Goal: Task Accomplishment & Management: Manage account settings

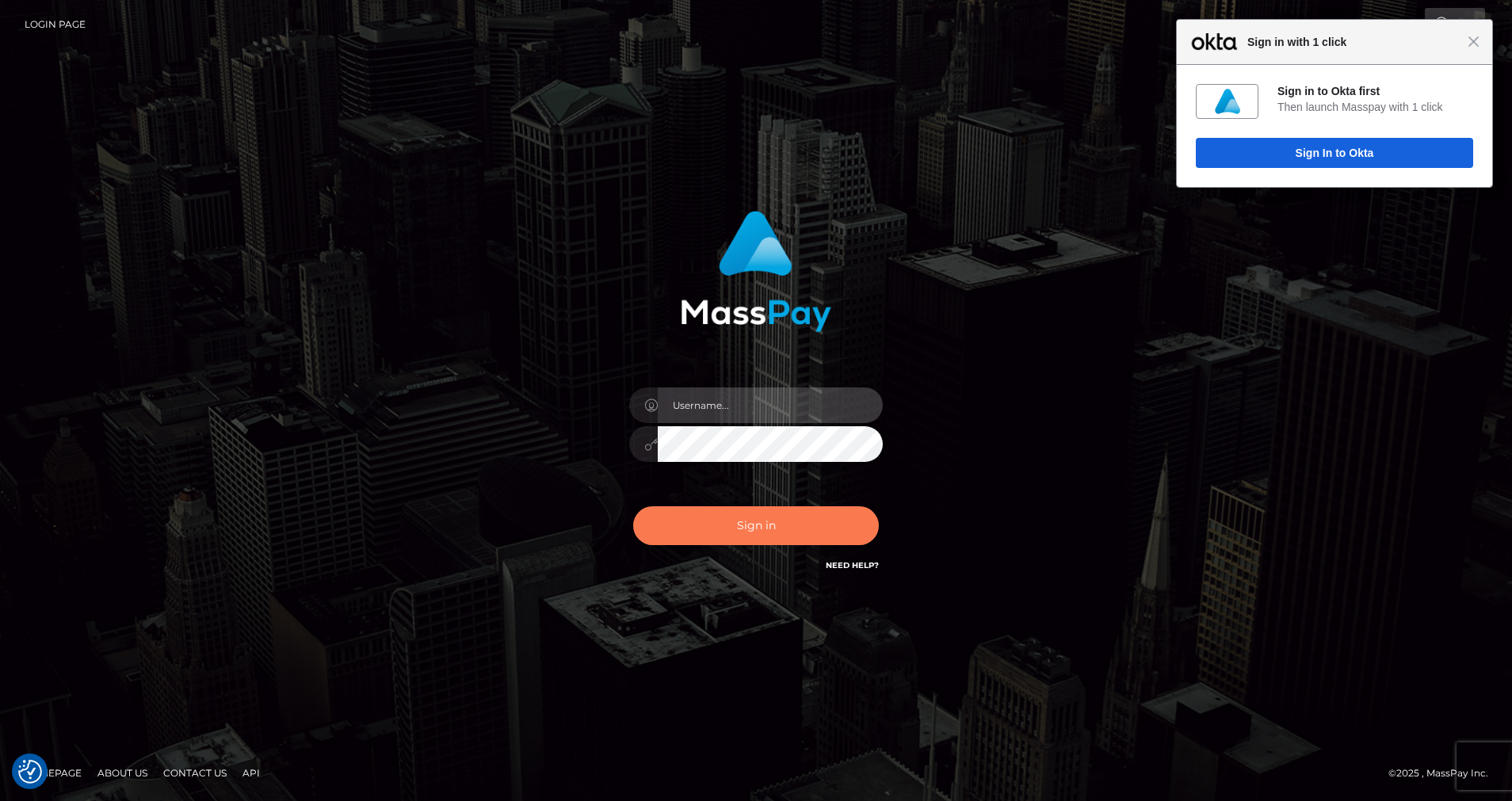
type input "[PERSON_NAME].silversocial"
click at [728, 528] on button "Sign in" at bounding box center [756, 526] width 245 height 39
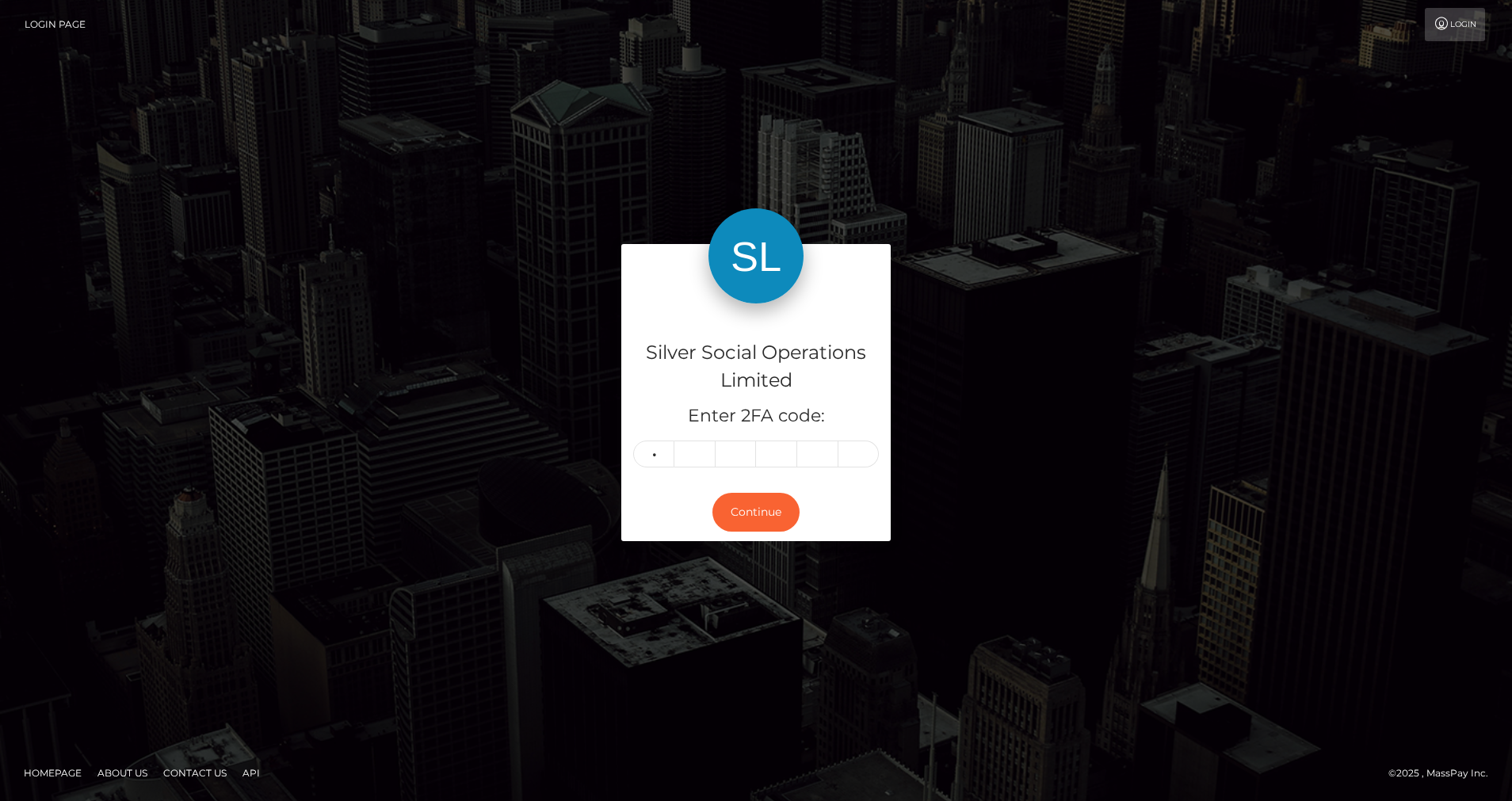
type input "5"
type input "8"
type input "7"
type input "1"
type input "5"
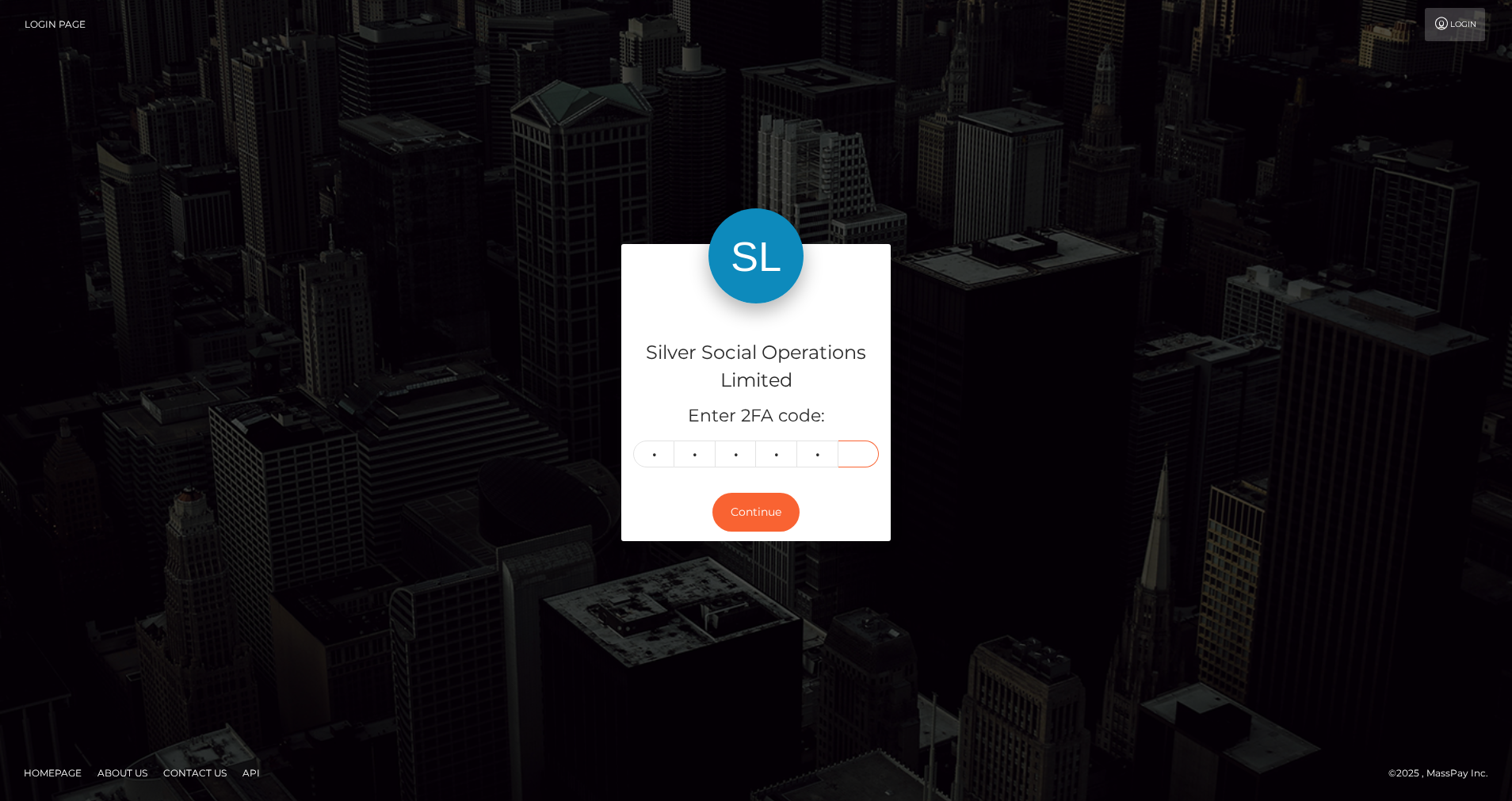
type input "9"
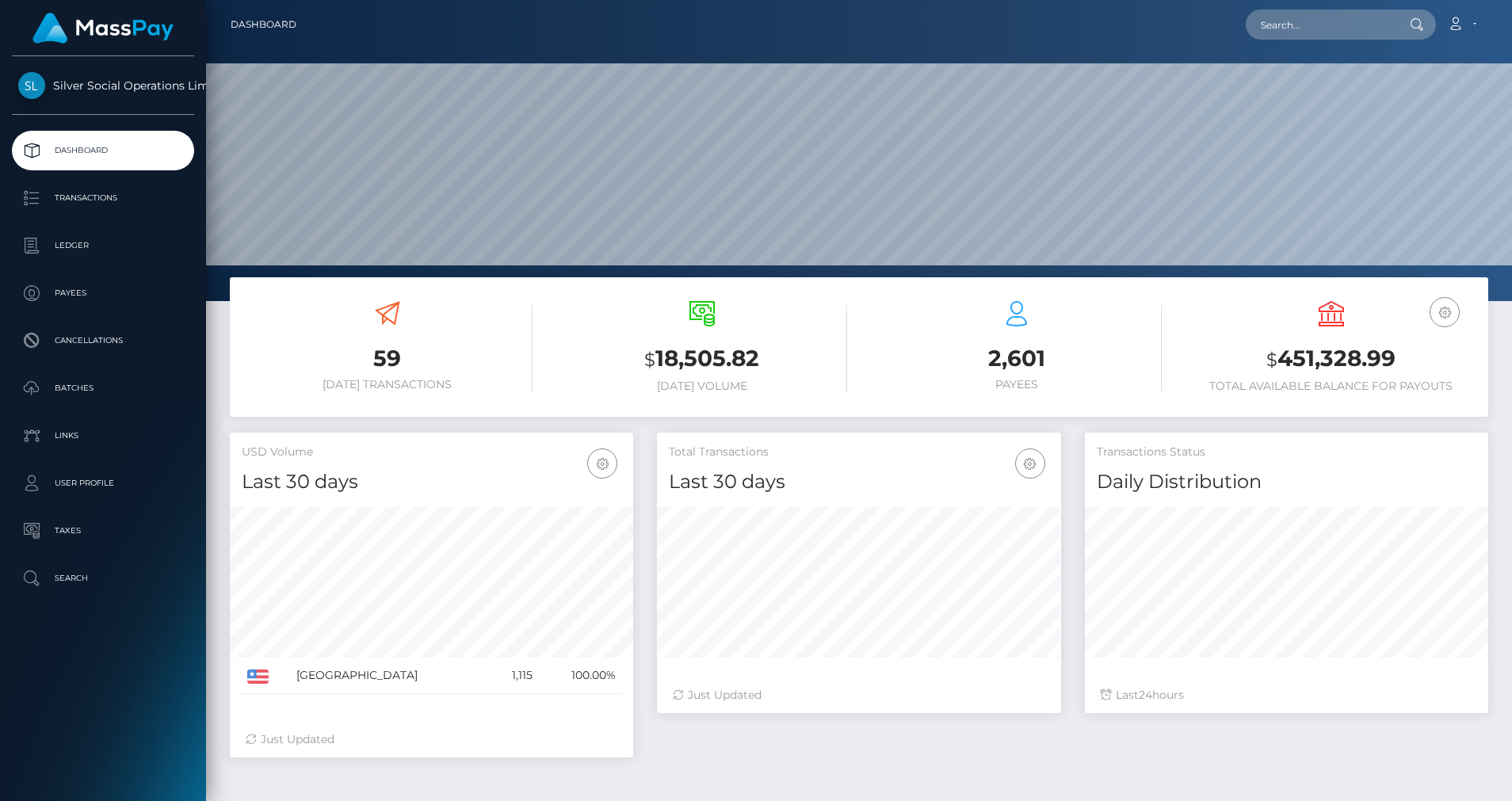
scroll to position [281, 404]
click at [109, 241] on p "Ledger" at bounding box center [103, 245] width 169 height 23
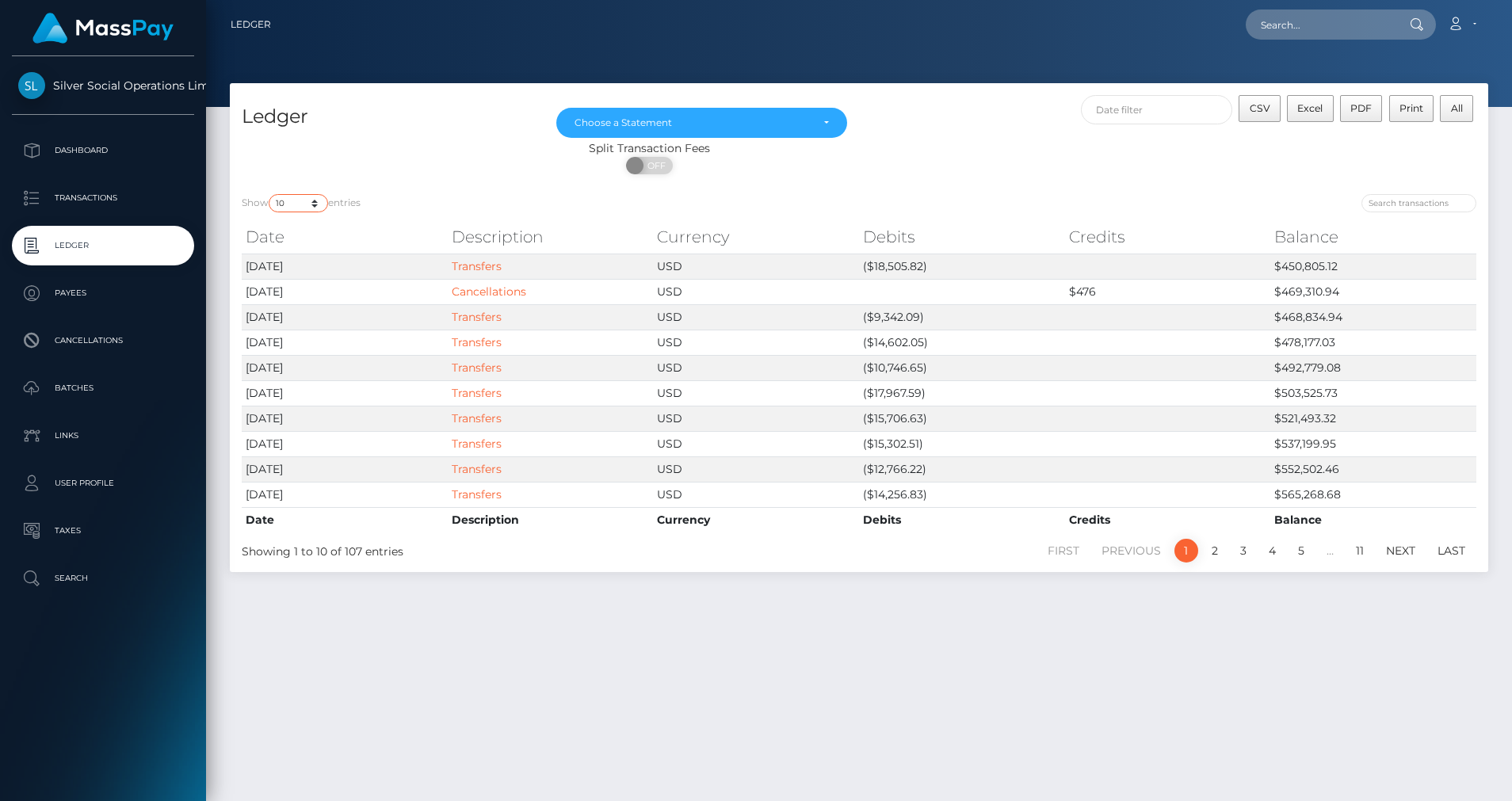
click at [316, 210] on select "10 25 50 100 250" at bounding box center [298, 204] width 59 height 18
select select "50"
click at [270, 194] on select "10 25 50 100 250" at bounding box center [298, 204] width 59 height 18
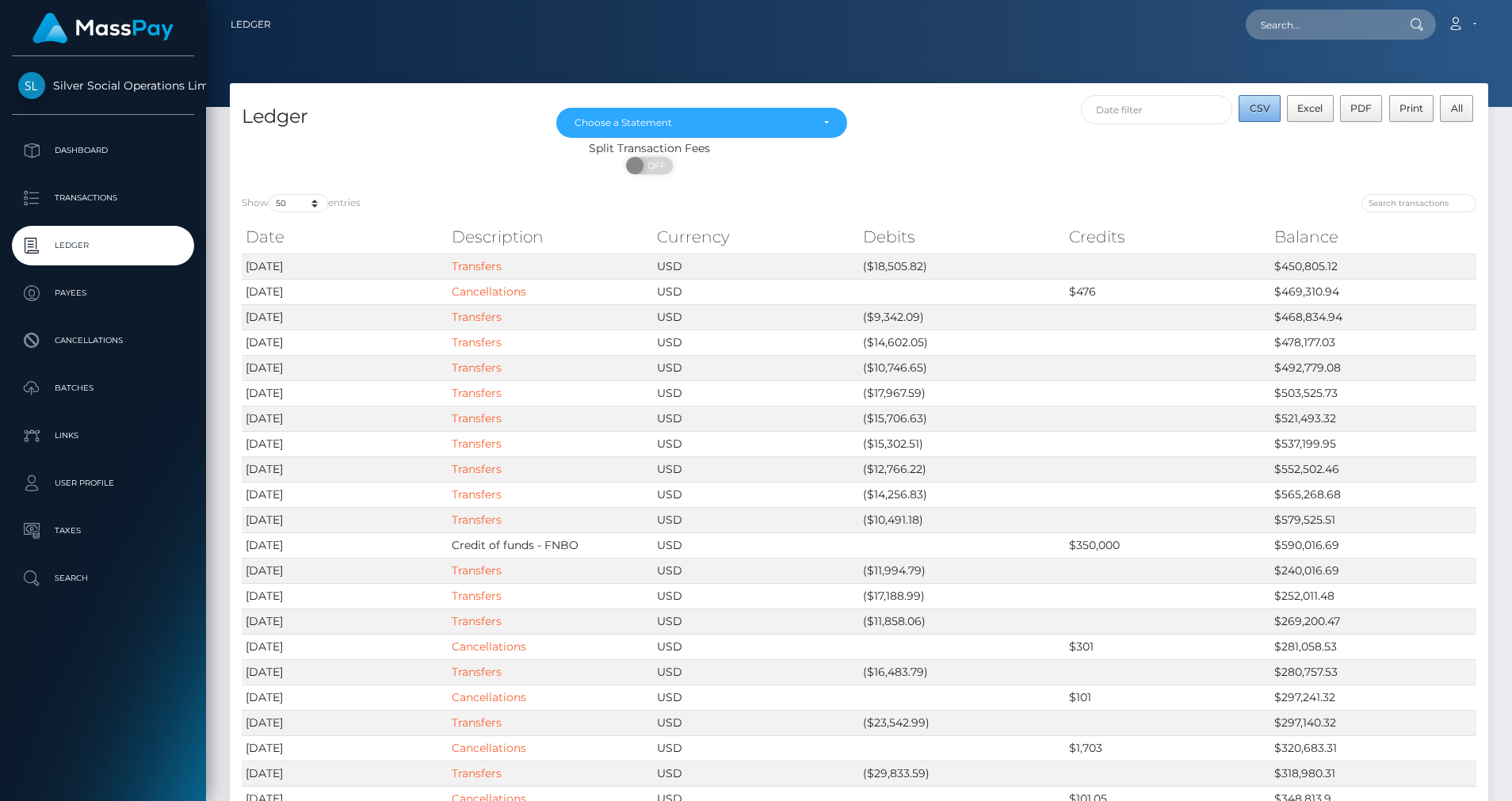
click at [1264, 103] on span "CSV" at bounding box center [1260, 108] width 21 height 12
click at [708, 140] on div "Split Transaction Fees" at bounding box center [649, 149] width 839 height 17
click at [722, 127] on div "Choose a Statement" at bounding box center [693, 123] width 236 height 13
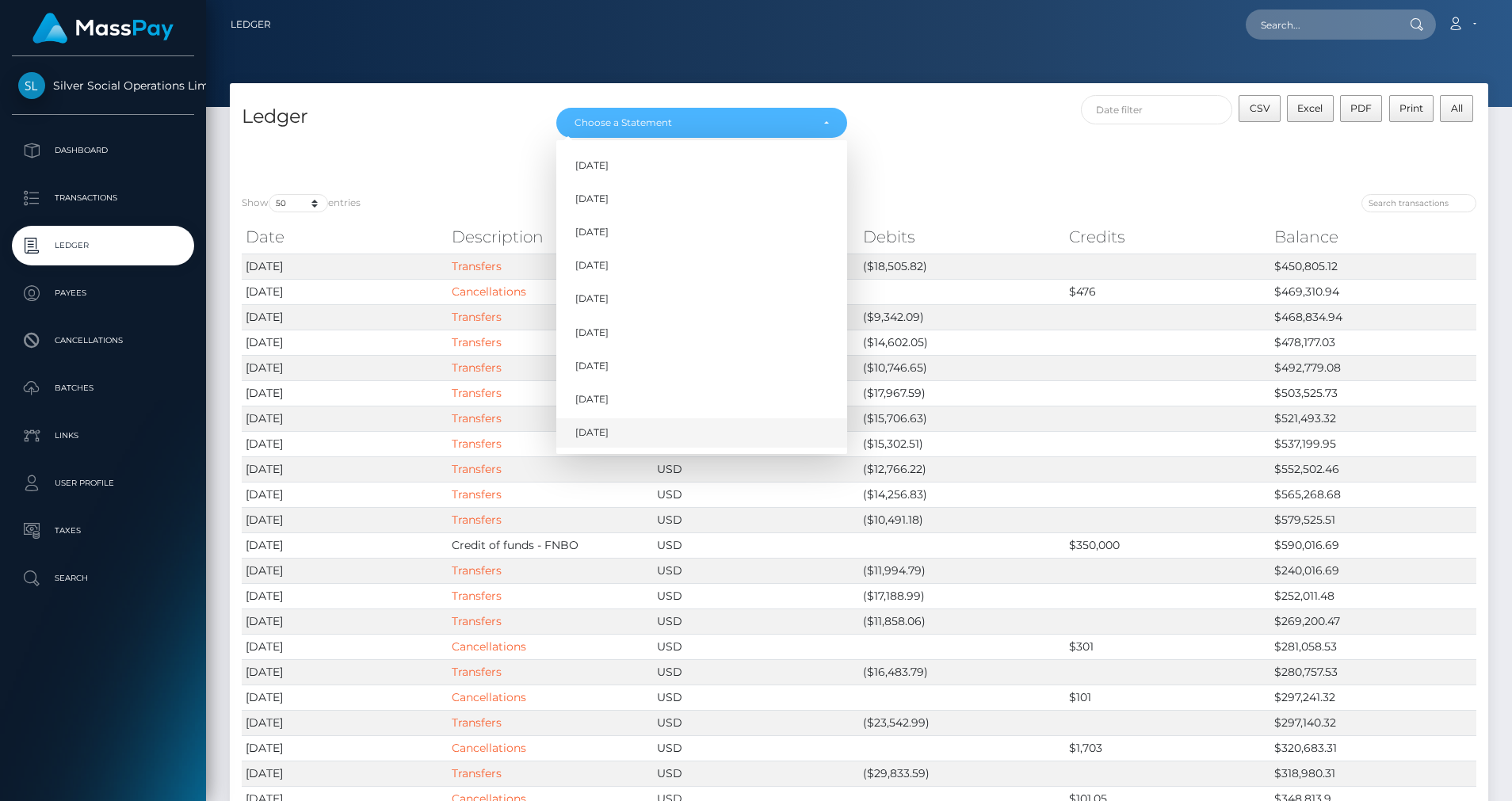
click at [600, 434] on span "[DATE]" at bounding box center [592, 432] width 33 height 14
select select "[DATE]"
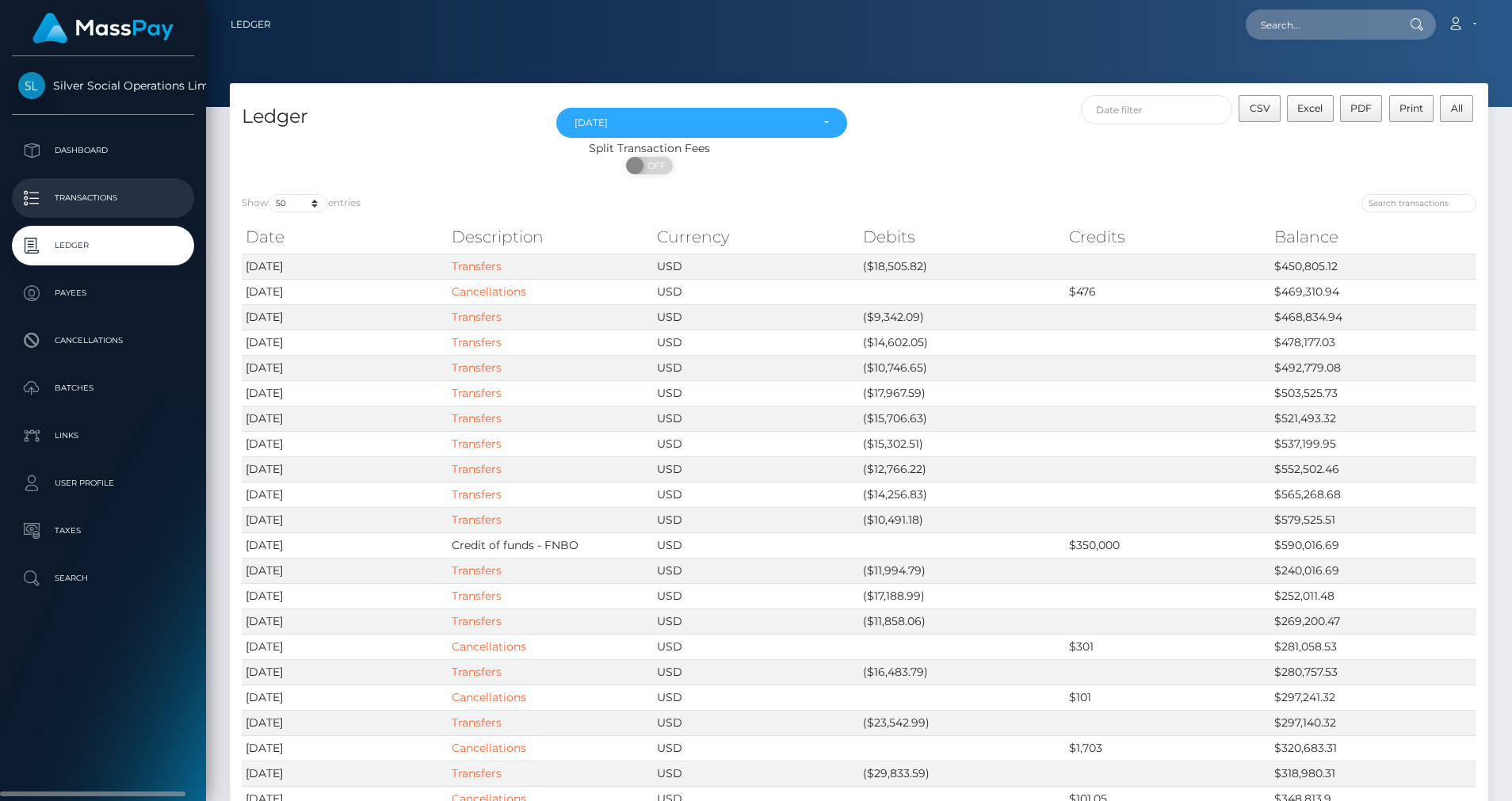
click at [119, 184] on link "Transactions" at bounding box center [103, 198] width 182 height 39
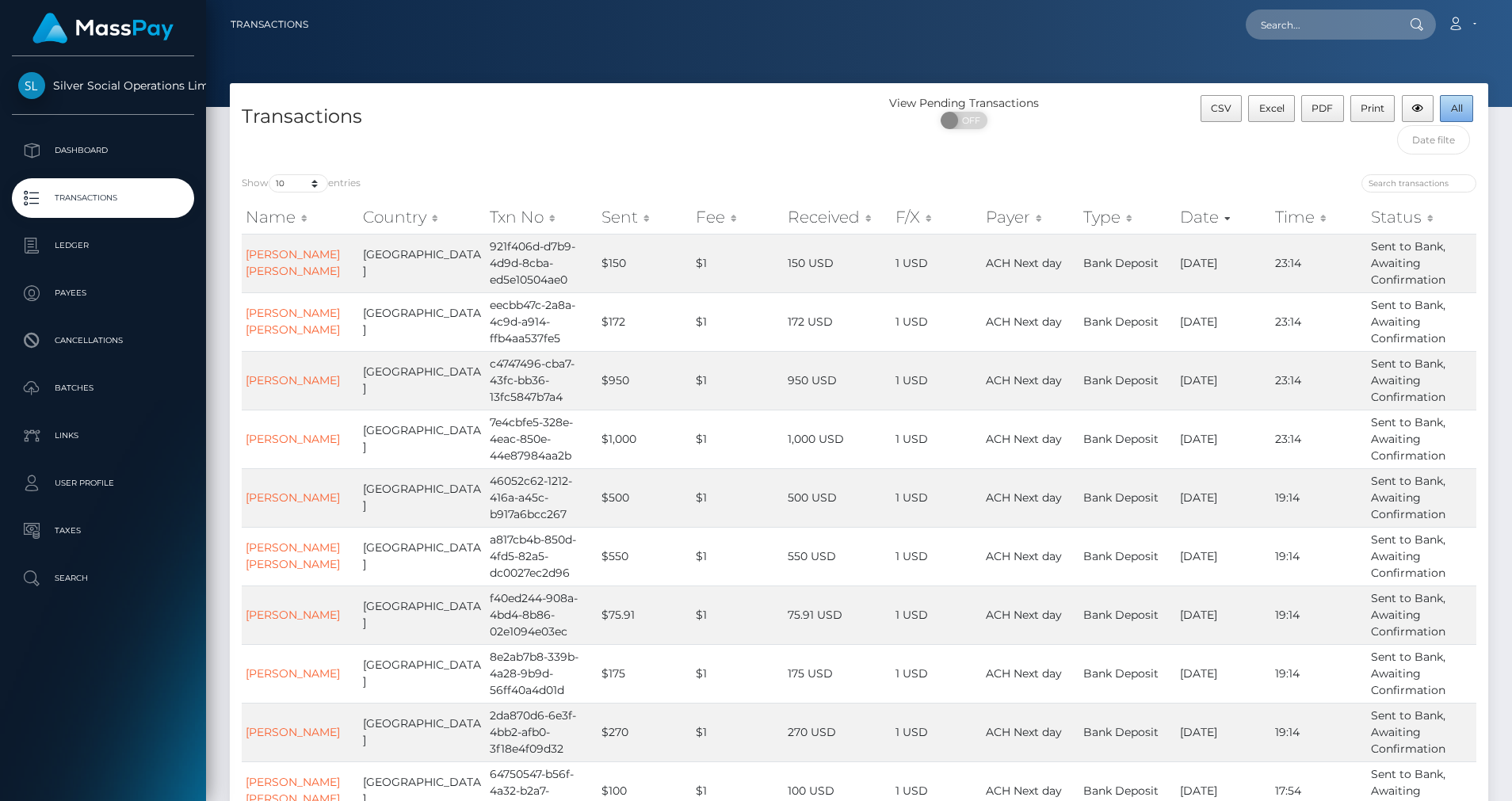
click at [1459, 118] on button "All" at bounding box center [1457, 108] width 33 height 27
